Goal: Task Accomplishment & Management: Manage account settings

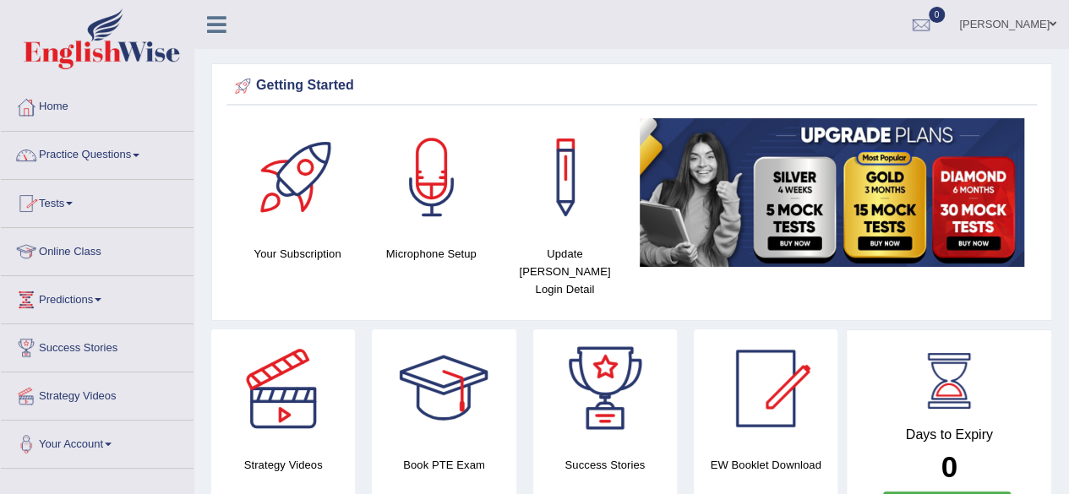
click at [134, 155] on link "Practice Questions" at bounding box center [97, 153] width 193 height 42
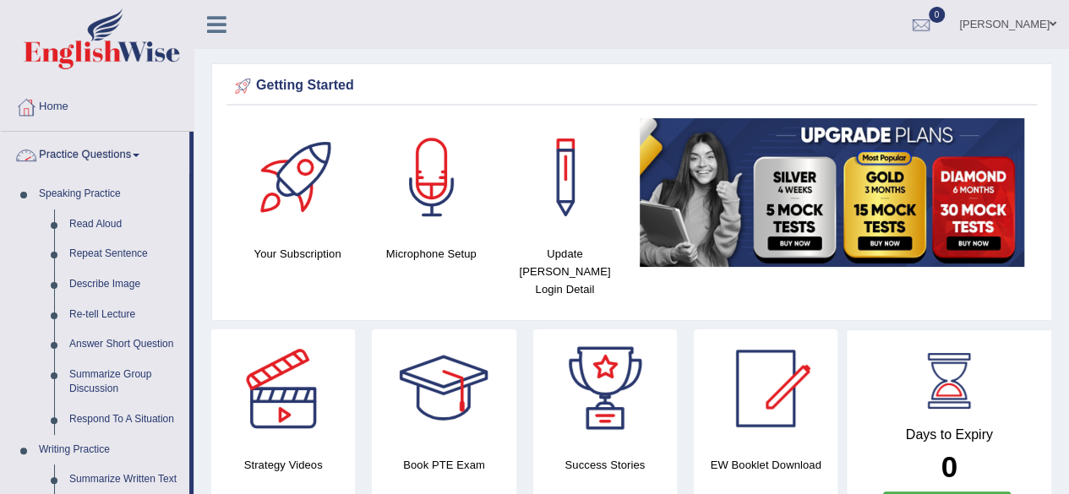
click at [131, 151] on link "Practice Questions" at bounding box center [95, 153] width 188 height 42
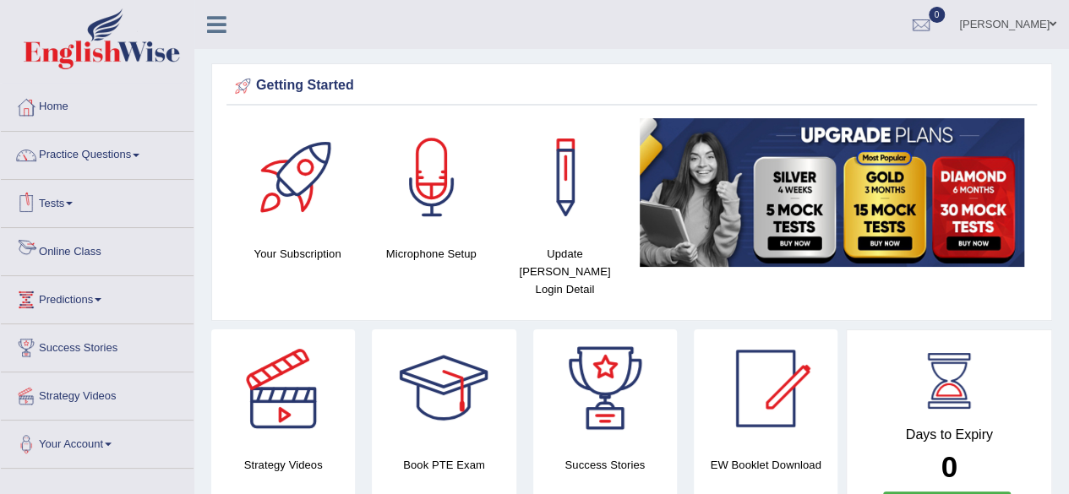
click at [96, 256] on link "Online Class" at bounding box center [97, 249] width 193 height 42
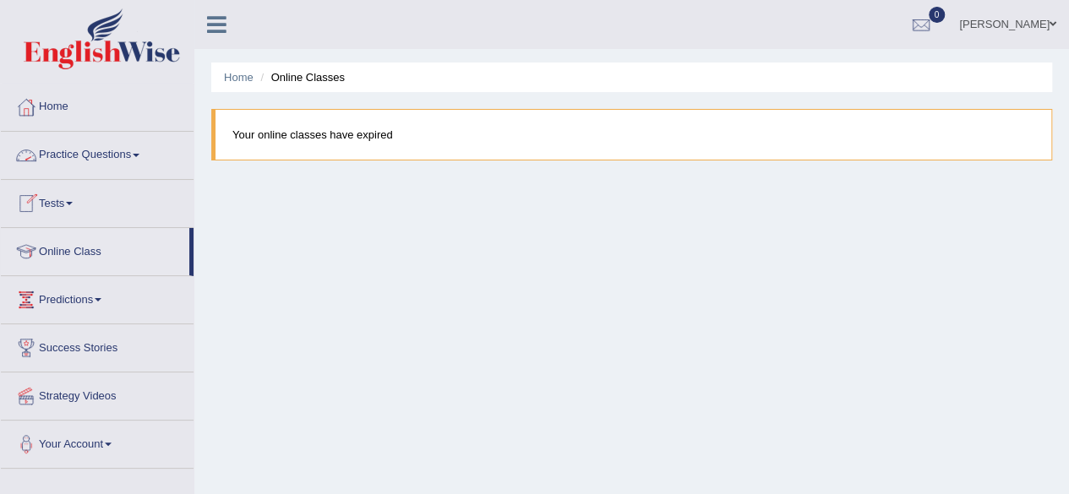
click at [71, 201] on link "Tests" at bounding box center [97, 201] width 193 height 42
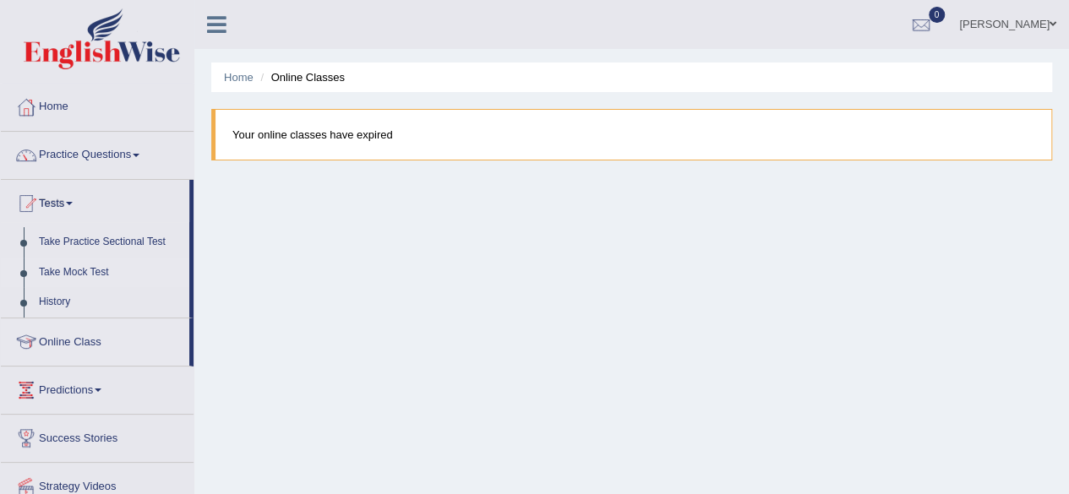
click at [60, 267] on link "Take Mock Test" at bounding box center [110, 273] width 158 height 30
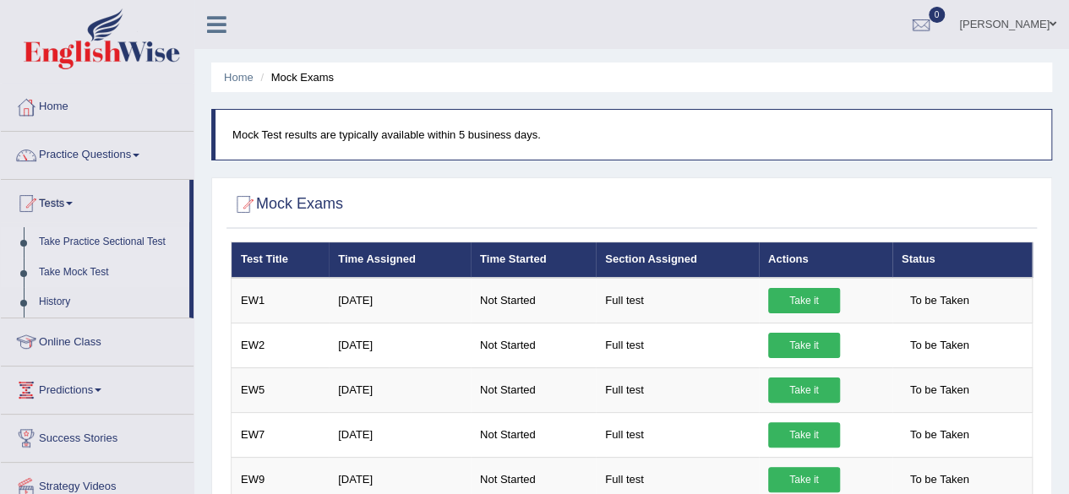
click at [59, 234] on link "Take Practice Sectional Test" at bounding box center [110, 242] width 158 height 30
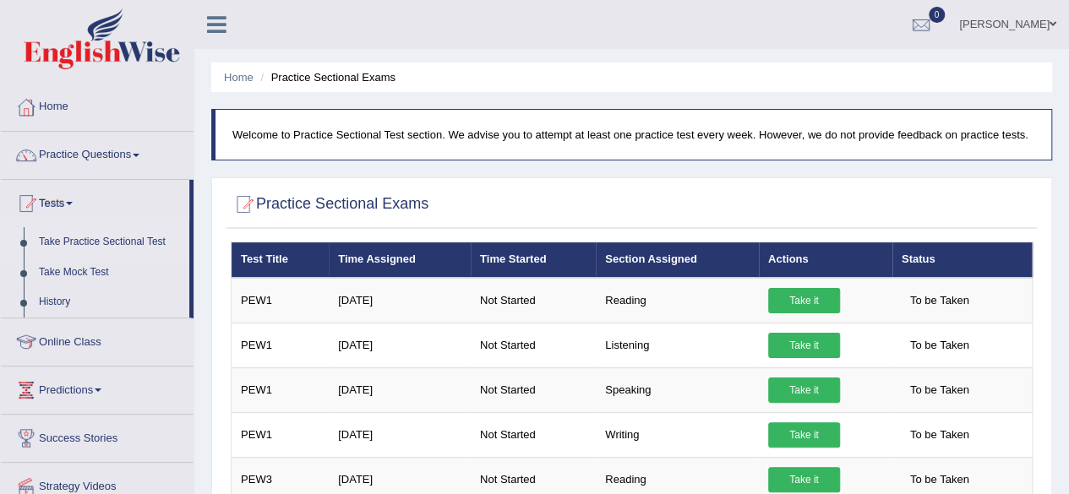
click at [131, 164] on link "Practice Questions" at bounding box center [97, 153] width 193 height 42
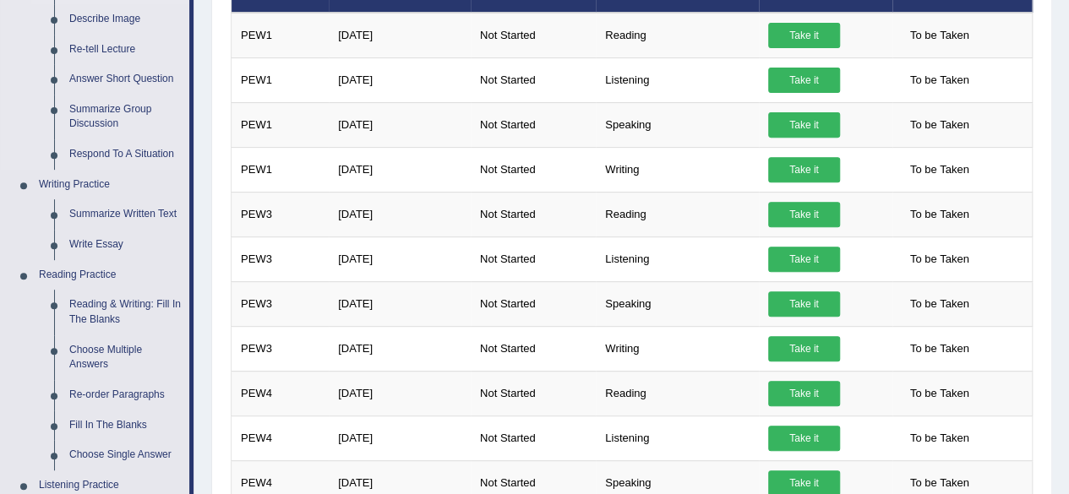
scroll to position [266, 0]
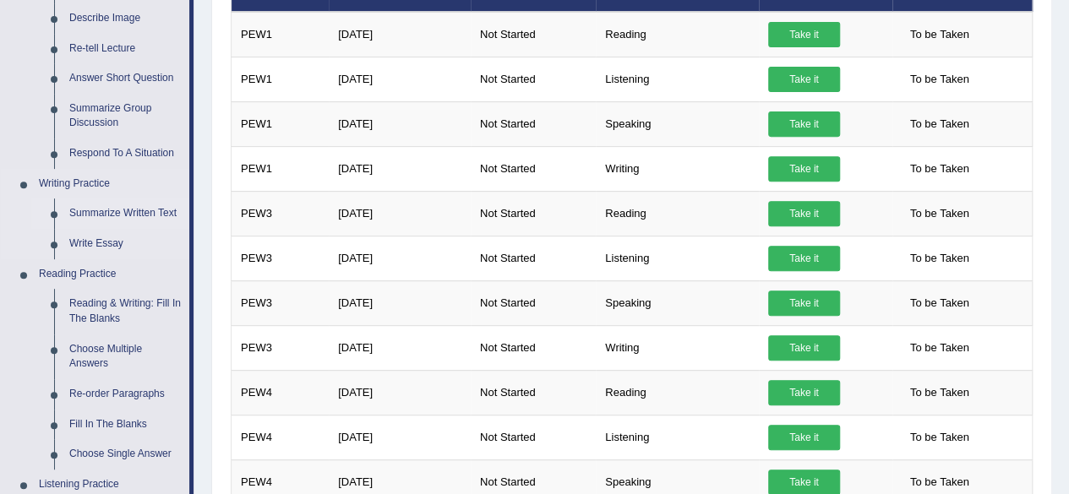
click at [114, 212] on link "Summarize Written Text" at bounding box center [126, 214] width 128 height 30
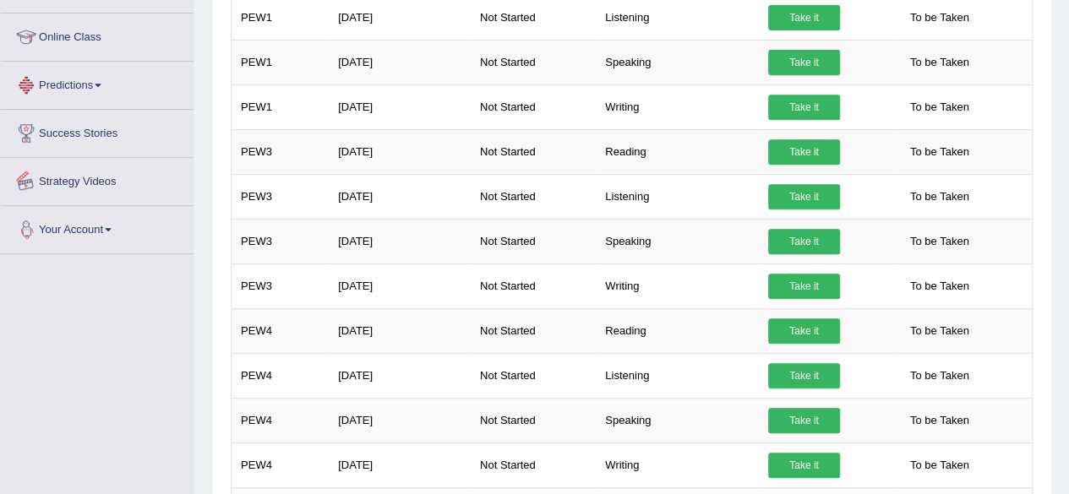
scroll to position [430, 0]
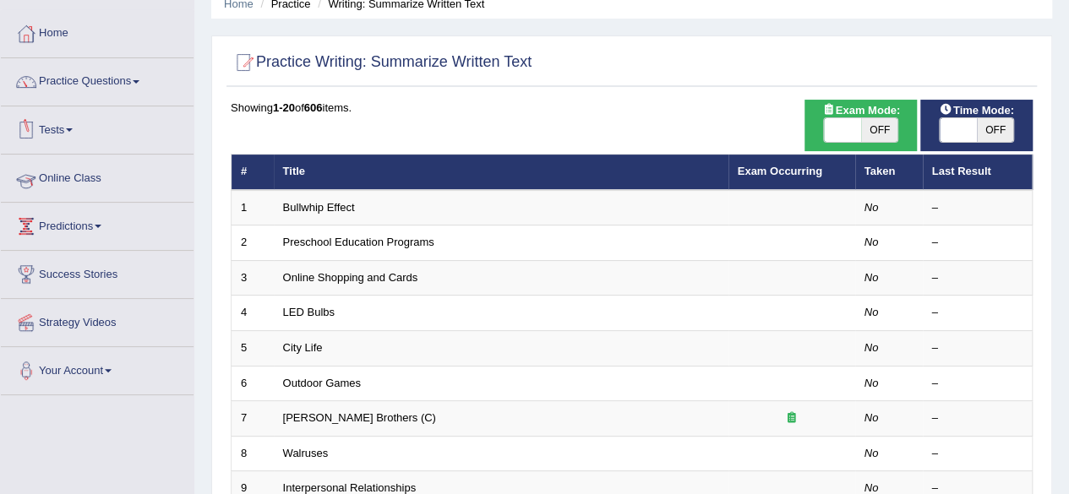
scroll to position [83, 0]
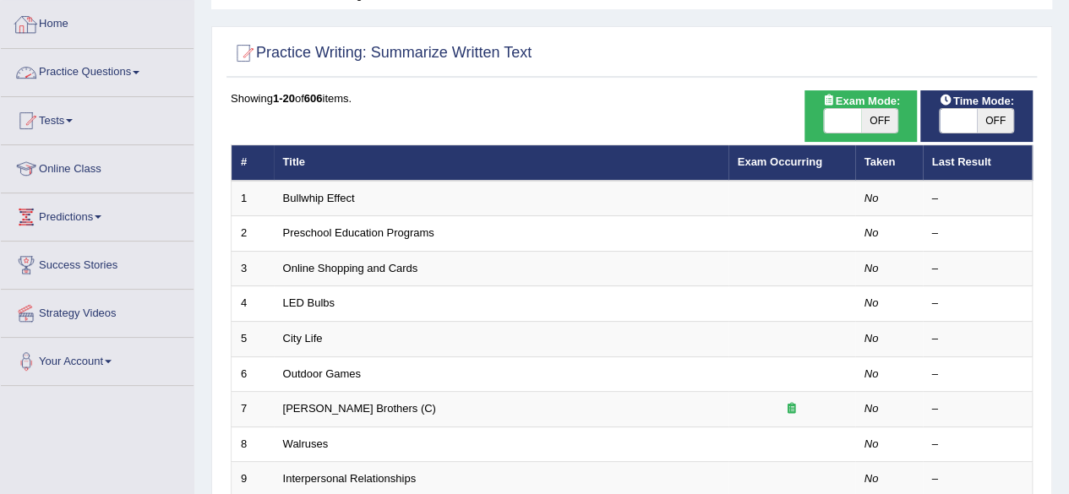
click at [104, 31] on link "Home" at bounding box center [97, 22] width 193 height 42
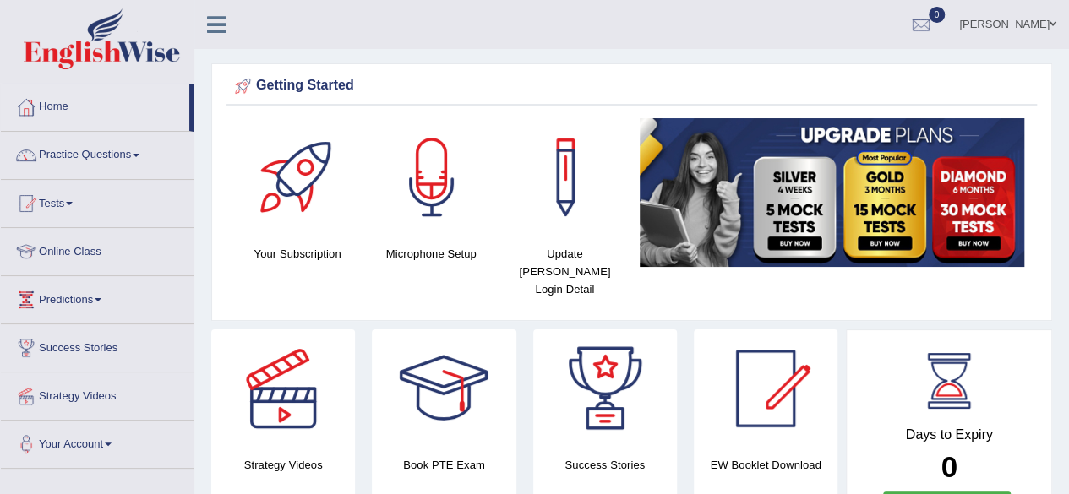
click at [881, 244] on img at bounding box center [832, 192] width 385 height 149
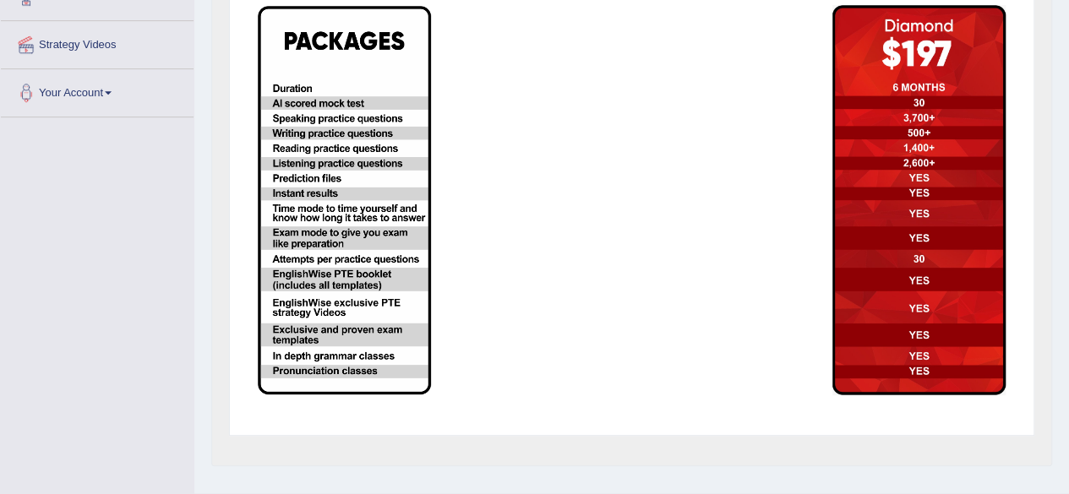
scroll to position [392, 0]
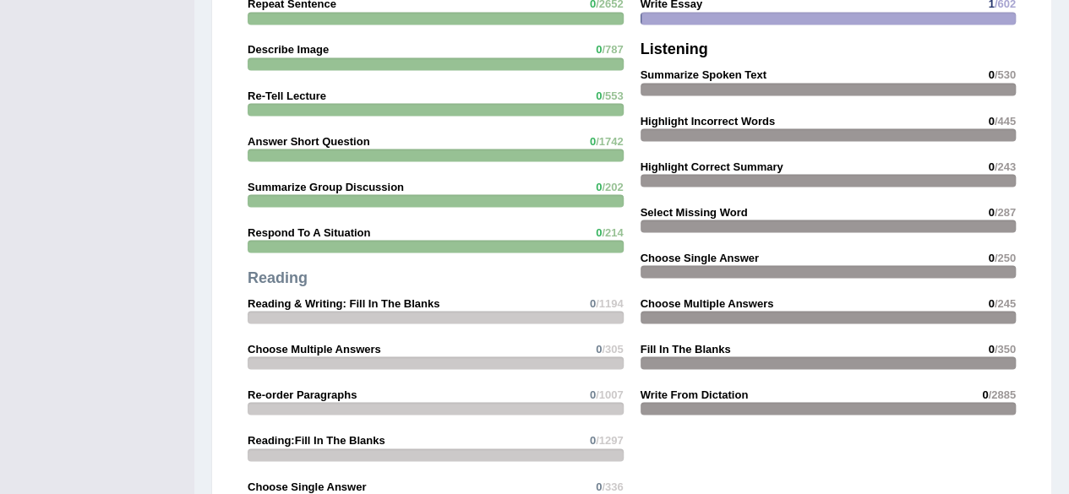
scroll to position [1556, 0]
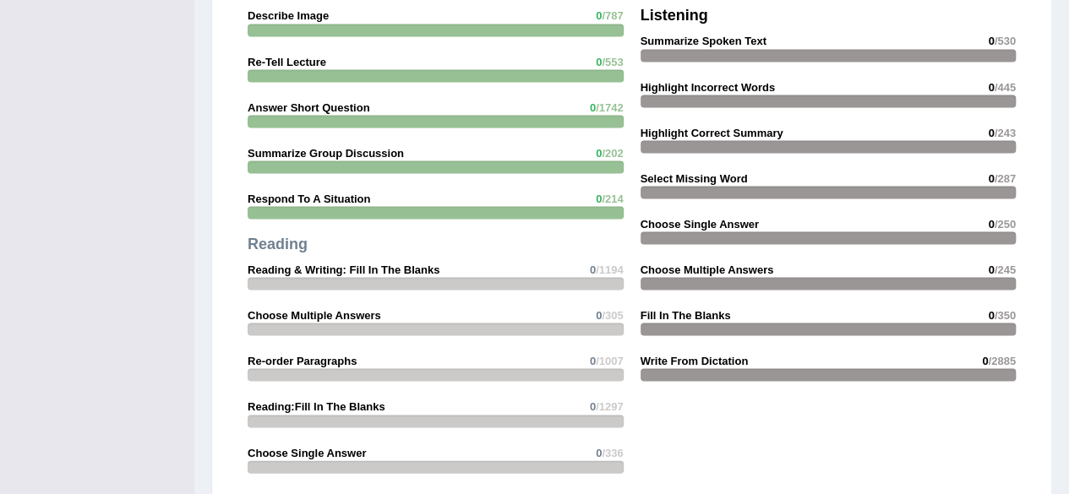
click at [353, 161] on div at bounding box center [436, 167] width 376 height 13
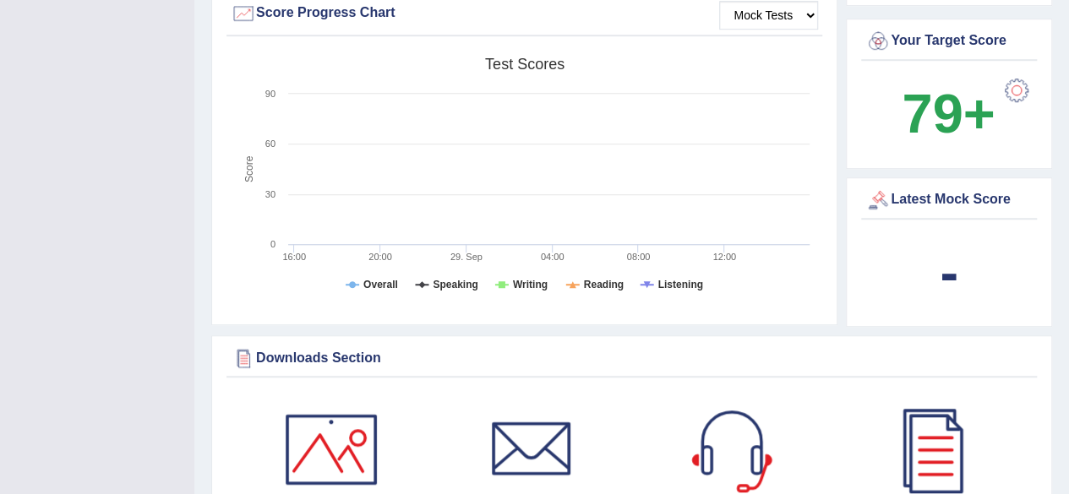
scroll to position [533, 0]
click at [1022, 92] on div "79+" at bounding box center [949, 117] width 176 height 86
click at [1018, 76] on div at bounding box center [1017, 91] width 34 height 34
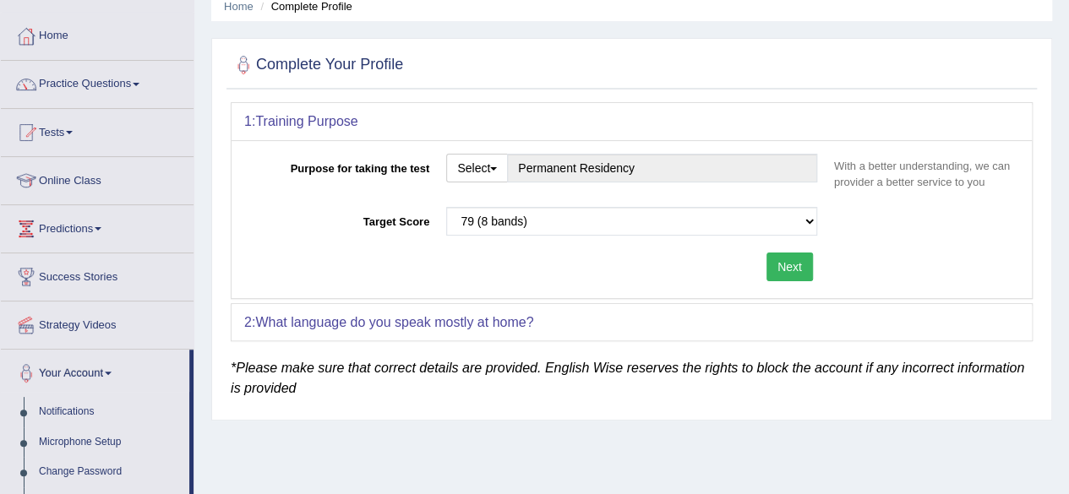
scroll to position [95, 0]
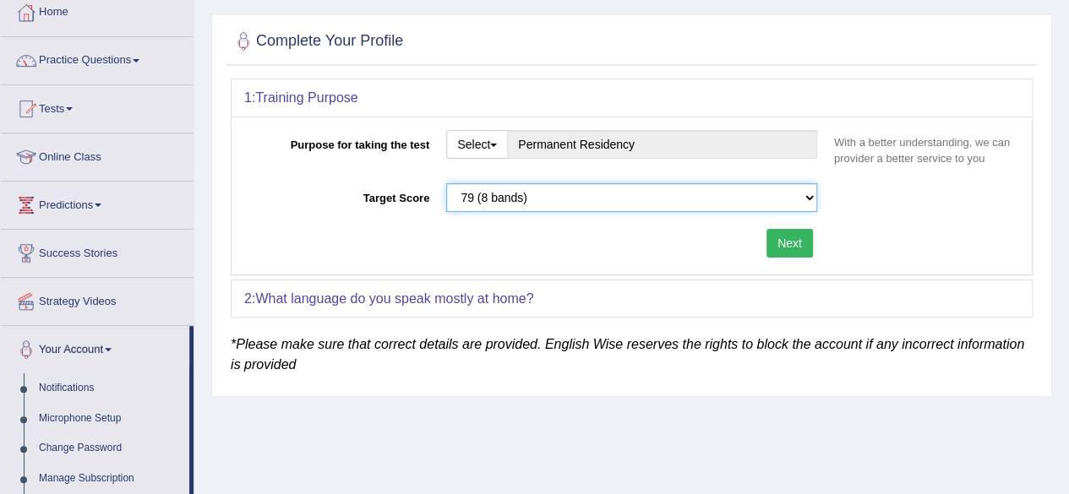
click at [680, 193] on select "Please select the correct value 50 (6 bands) 58 (6.5 bands) 65 (7 bands) 79 (8 …" at bounding box center [631, 197] width 371 height 29
click at [446, 183] on select "Please select the correct value 50 (6 bands) 58 (6.5 bands) 65 (7 bands) 79 (8 …" at bounding box center [631, 197] width 371 height 29
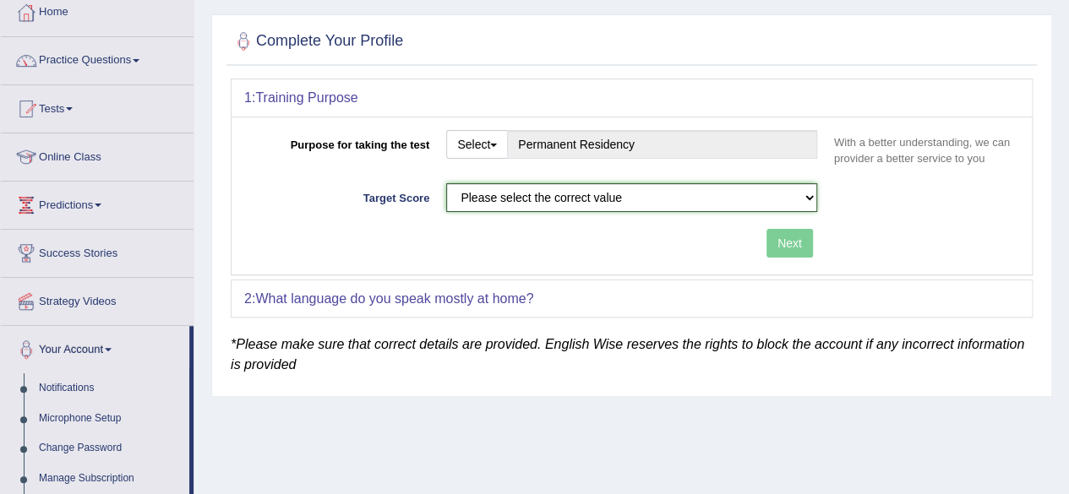
click at [593, 190] on select "Please select the correct value 50 (6 bands) 58 (6.5 bands) 65 (7 bands) 79 (8 …" at bounding box center [631, 197] width 371 height 29
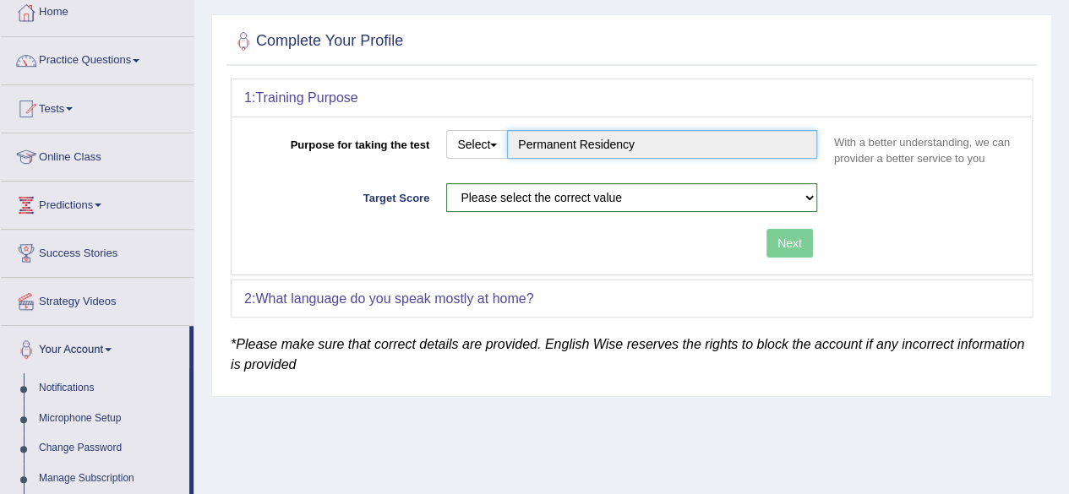
click at [661, 141] on input "Permanent Residency" at bounding box center [662, 144] width 310 height 29
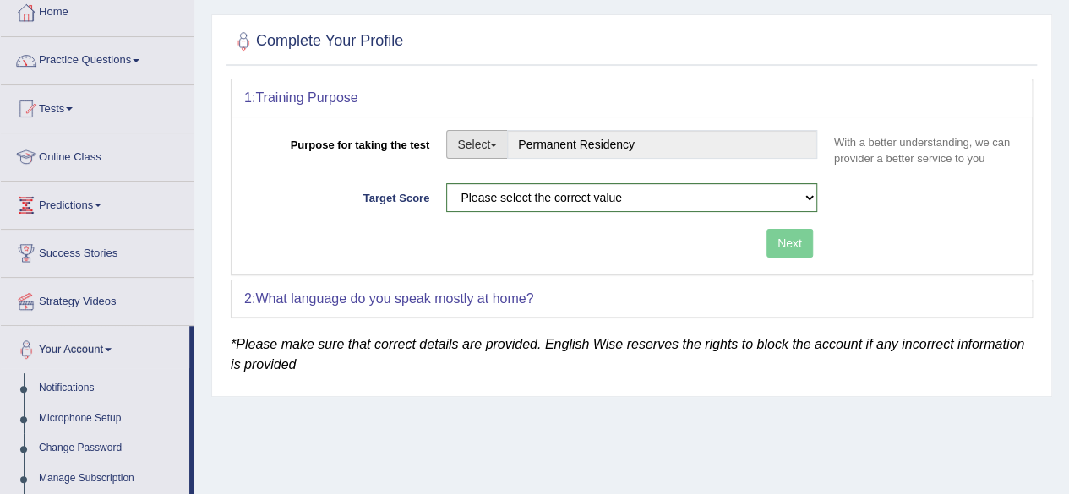
click at [501, 152] on button "Select" at bounding box center [477, 144] width 62 height 29
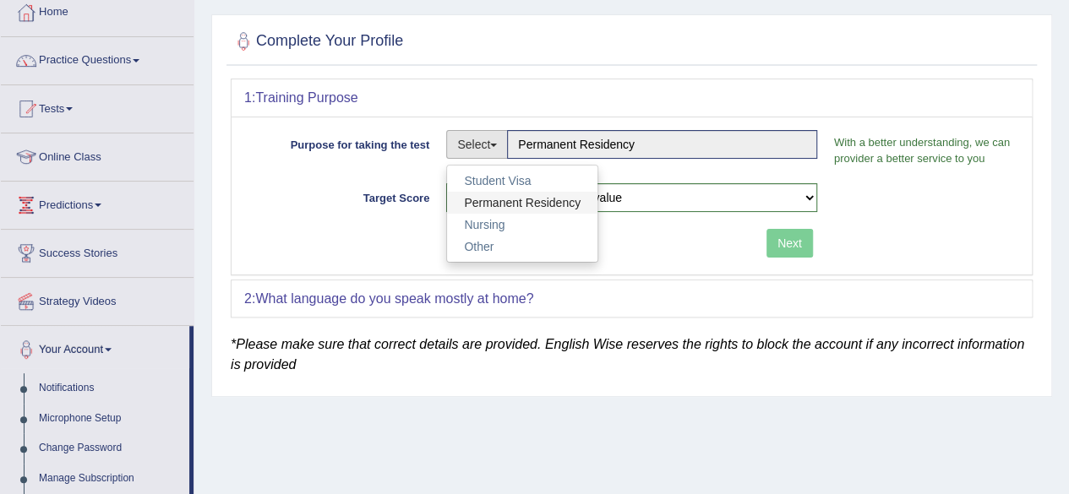
click at [503, 194] on link "Permanent Residency" at bounding box center [522, 203] width 150 height 22
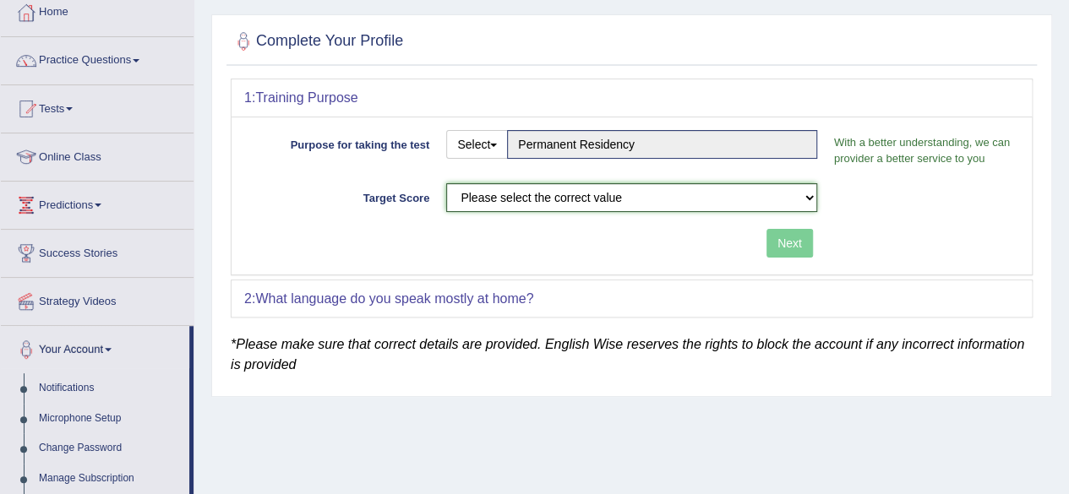
click at [524, 188] on select "Please select the correct value 50 (6 bands) 58 (6.5 bands) 65 (7 bands) 79 (8 …" at bounding box center [631, 197] width 371 height 29
select select "79"
click at [446, 183] on select "Please select the correct value 50 (6 bands) 58 (6.5 bands) 65 (7 bands) 79 (8 …" at bounding box center [631, 197] width 371 height 29
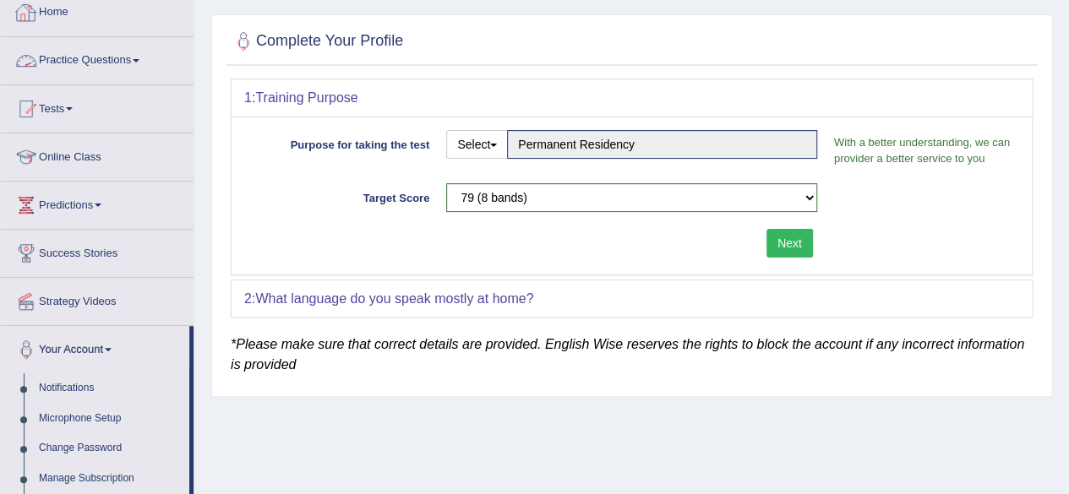
click at [68, 19] on link "Home" at bounding box center [97, 10] width 193 height 42
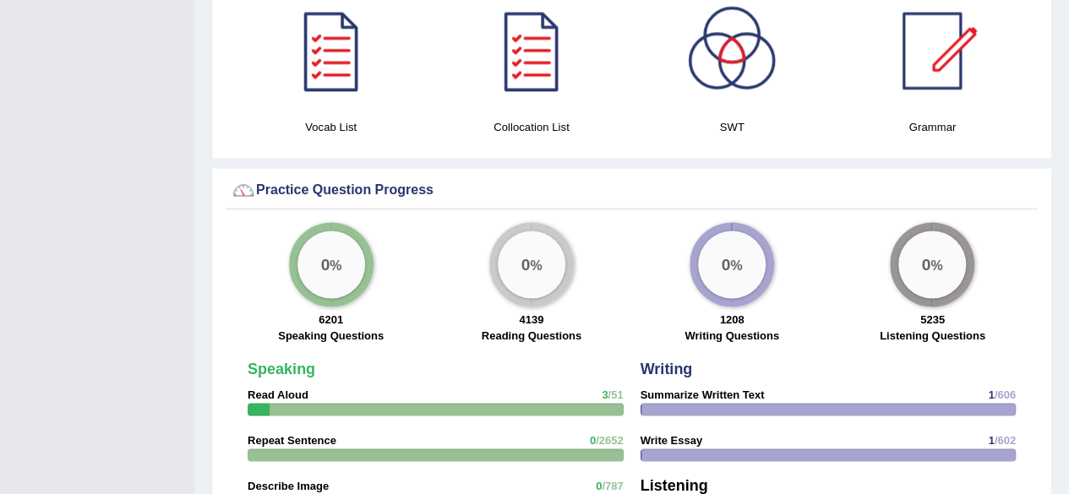
scroll to position [1089, 0]
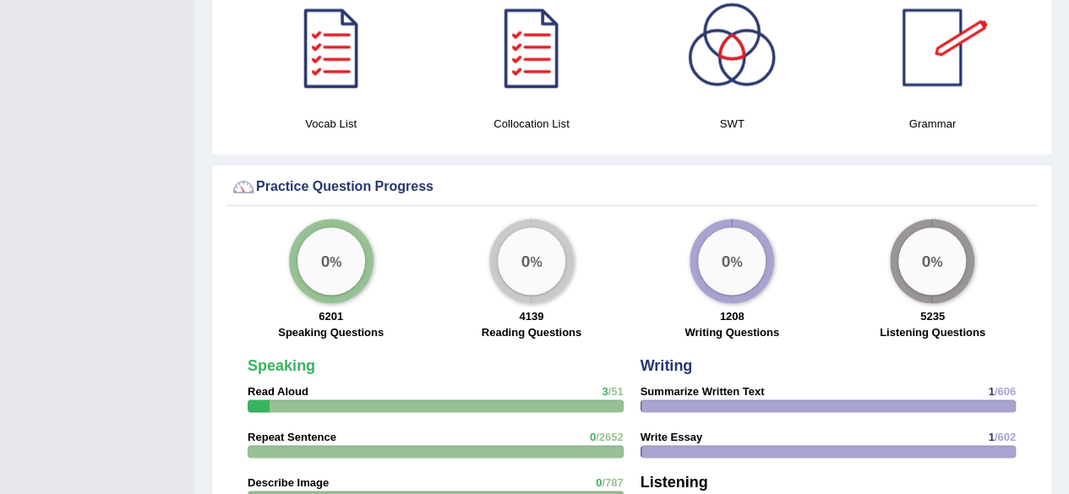
click at [500, 88] on div "Collocation List" at bounding box center [531, 60] width 183 height 145
click at [545, 48] on div at bounding box center [532, 47] width 118 height 118
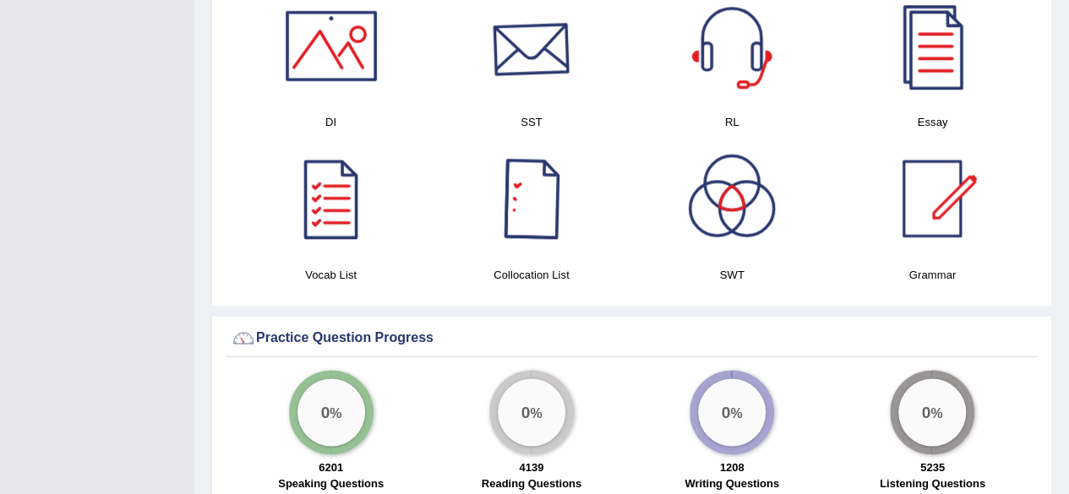
scroll to position [937, 0]
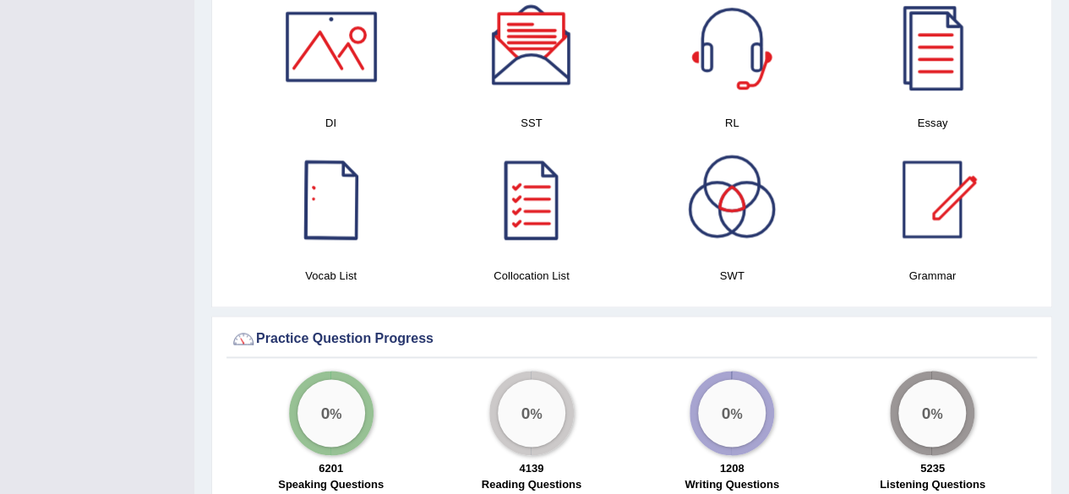
click at [319, 230] on div at bounding box center [331, 199] width 118 height 118
